Goal: Task Accomplishment & Management: Use online tool/utility

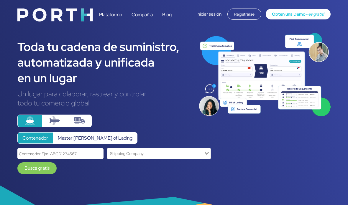
click at [212, 13] on link "Iniciar sesión" at bounding box center [209, 14] width 25 height 6
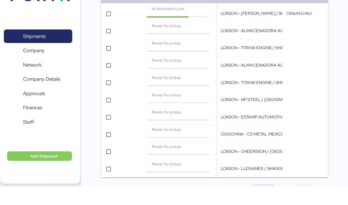
scroll to position [107, 0]
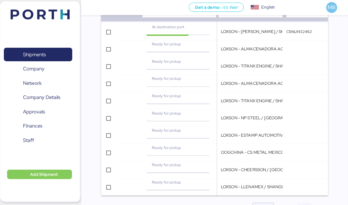
click at [337, 205] on div "Shipments Add Shipment Table Search Advanced Filter Report Views Download CSV C…" at bounding box center [214, 71] width 267 height 307
click at [328, 204] on div at bounding box center [304, 209] width 47 height 12
click at [340, 205] on div "Shipments Add Shipment Table Search Advanced Filter Report Views Download CSV C…" at bounding box center [214, 71] width 267 height 307
click at [328, 205] on div at bounding box center [304, 209] width 47 height 12
click at [328, 203] on div at bounding box center [304, 209] width 47 height 12
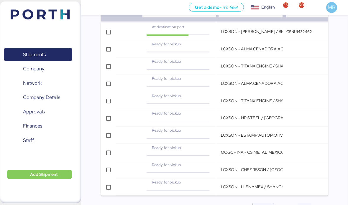
click at [320, 205] on span "button" at bounding box center [324, 209] width 8 height 2
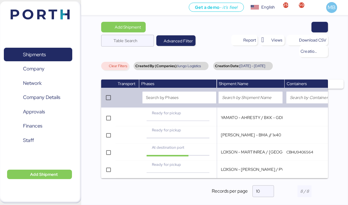
scroll to position [27, 0]
